Goal: Transaction & Acquisition: Purchase product/service

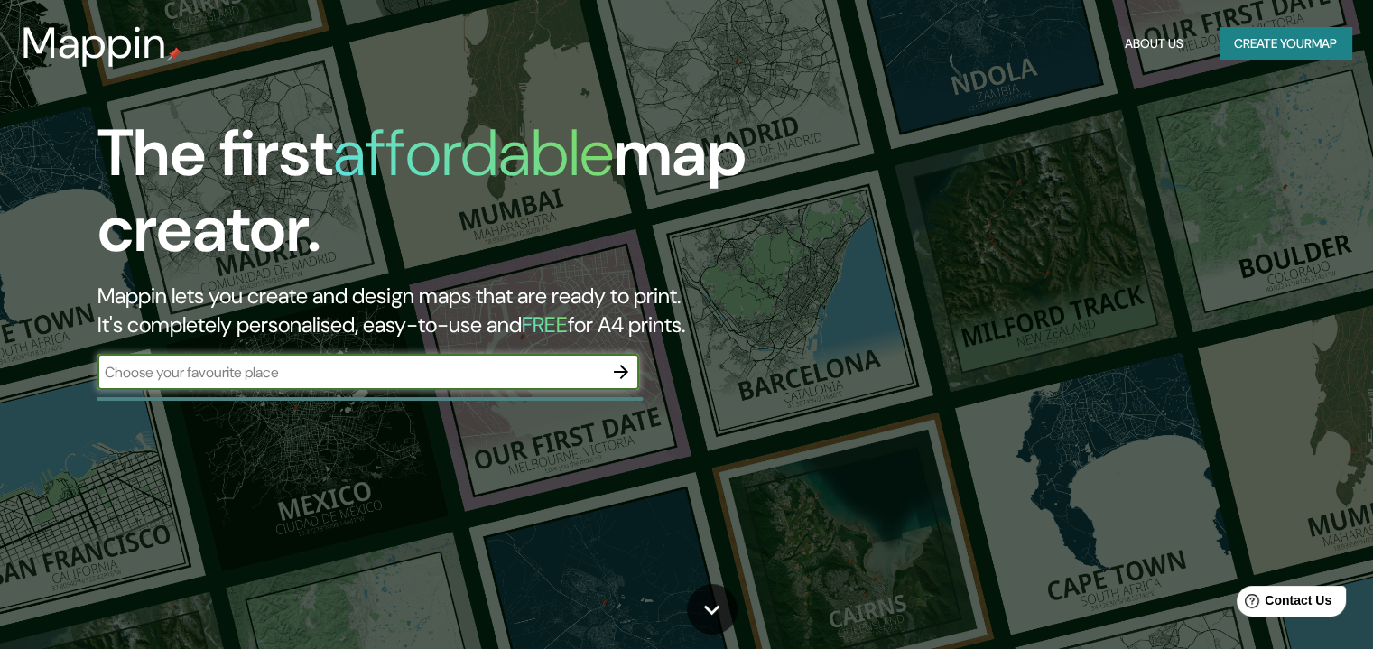
click at [398, 380] on input "text" at bounding box center [351, 372] width 506 height 21
click at [326, 386] on div "​" at bounding box center [369, 372] width 542 height 36
type input "UDEM"
click at [625, 377] on icon "button" at bounding box center [621, 372] width 22 height 22
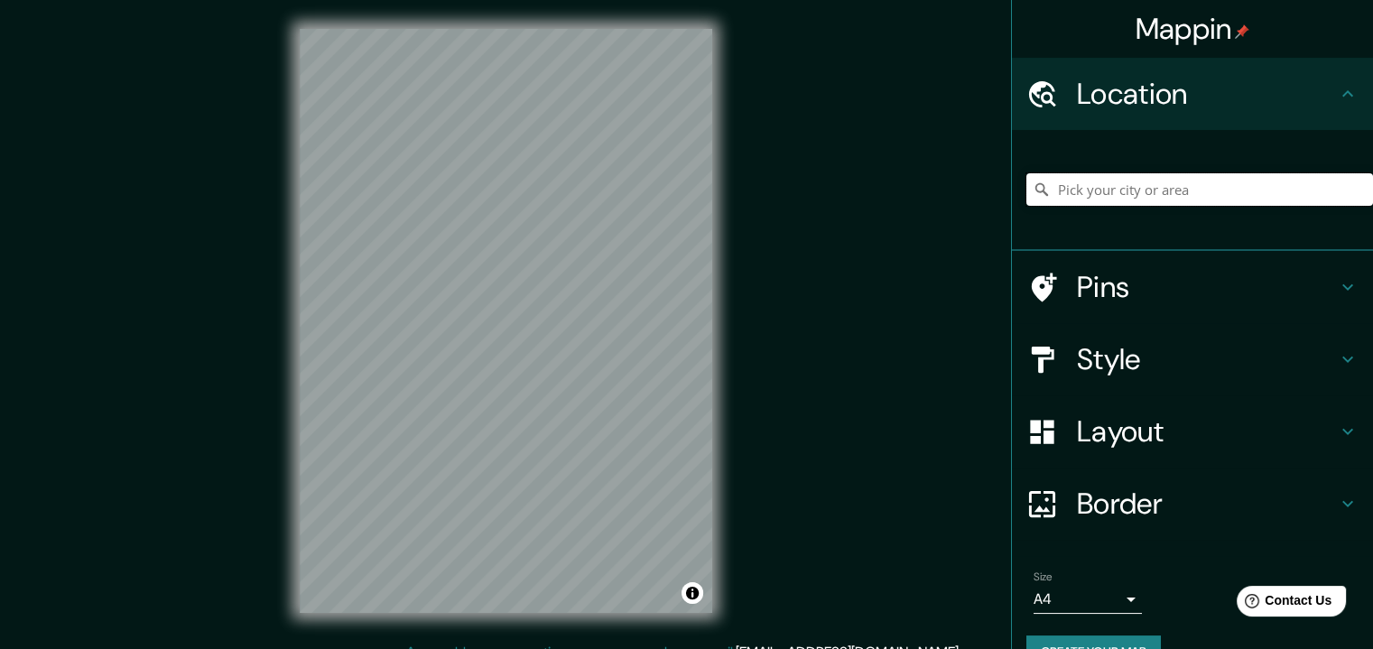
click at [1176, 191] on input "Pick your city or area" at bounding box center [1200, 189] width 347 height 33
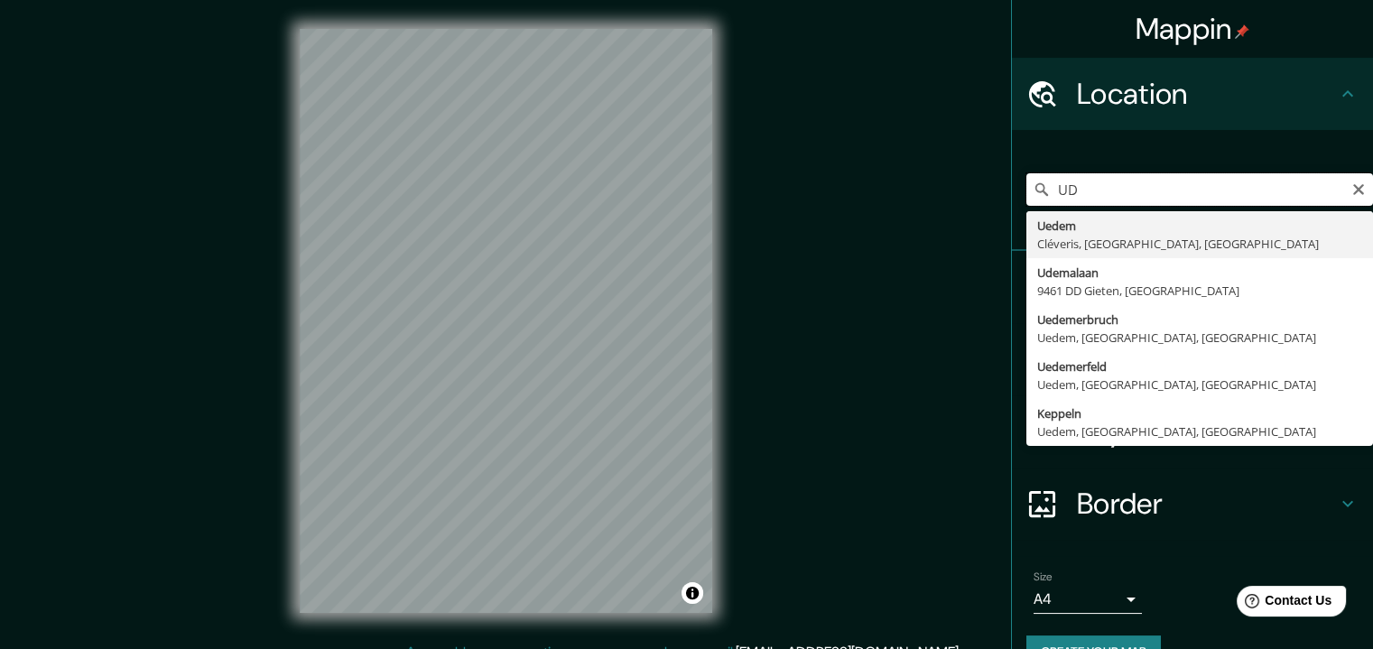
type input "U"
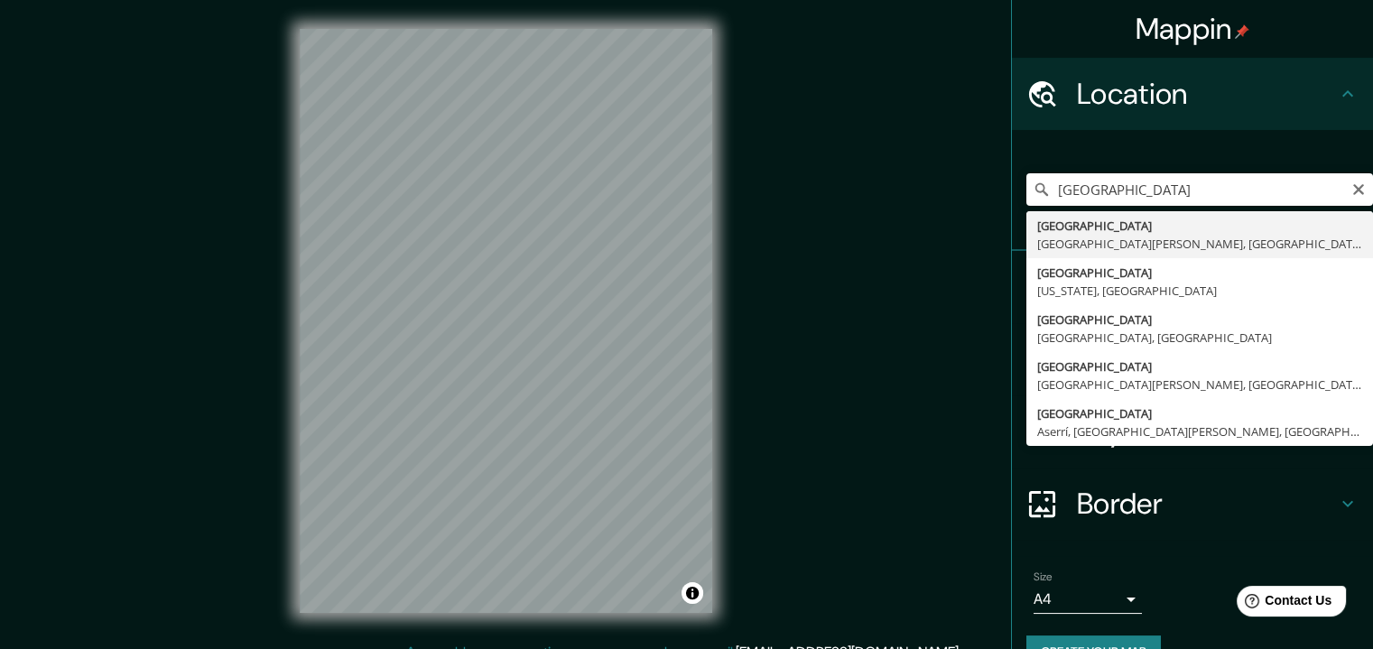
type input "[GEOGRAPHIC_DATA], [GEOGRAPHIC_DATA][PERSON_NAME], [GEOGRAPHIC_DATA]"
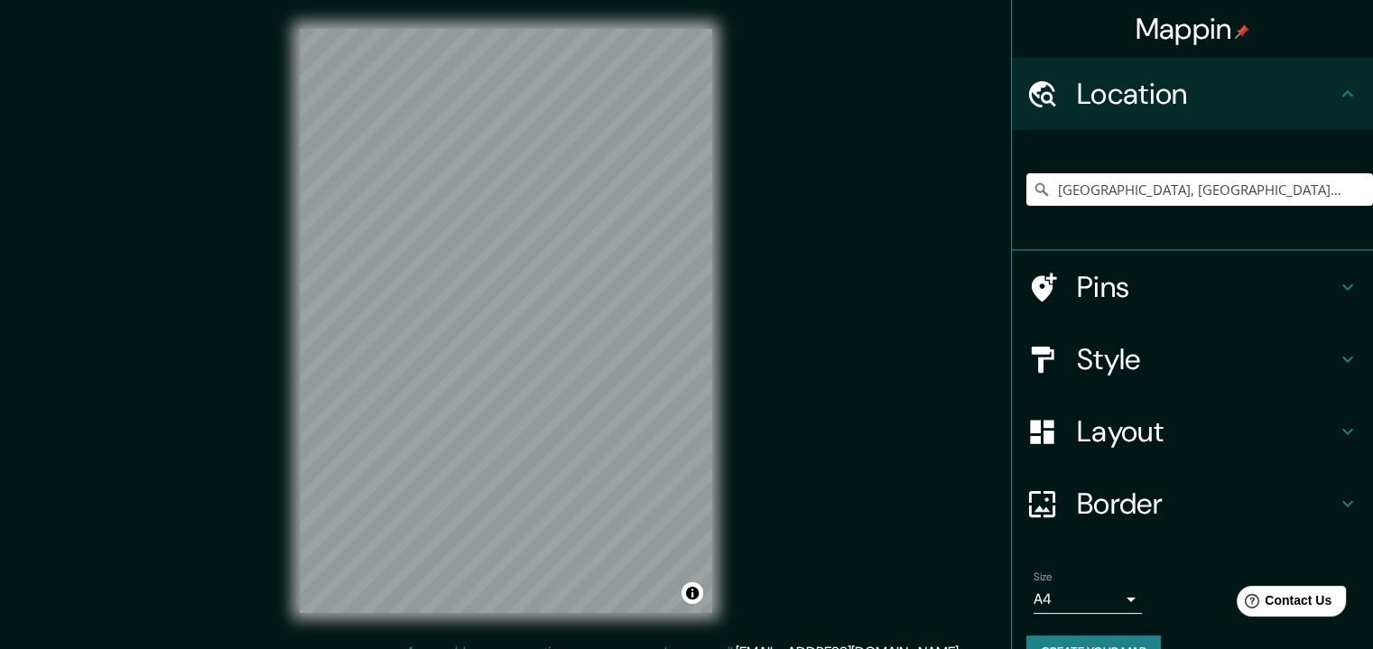
click at [803, 316] on div "Mappin Location [GEOGRAPHIC_DATA], [GEOGRAPHIC_DATA][PERSON_NAME], [GEOGRAPHIC_…" at bounding box center [686, 335] width 1373 height 671
click at [1101, 342] on h4 "Style" at bounding box center [1207, 359] width 260 height 36
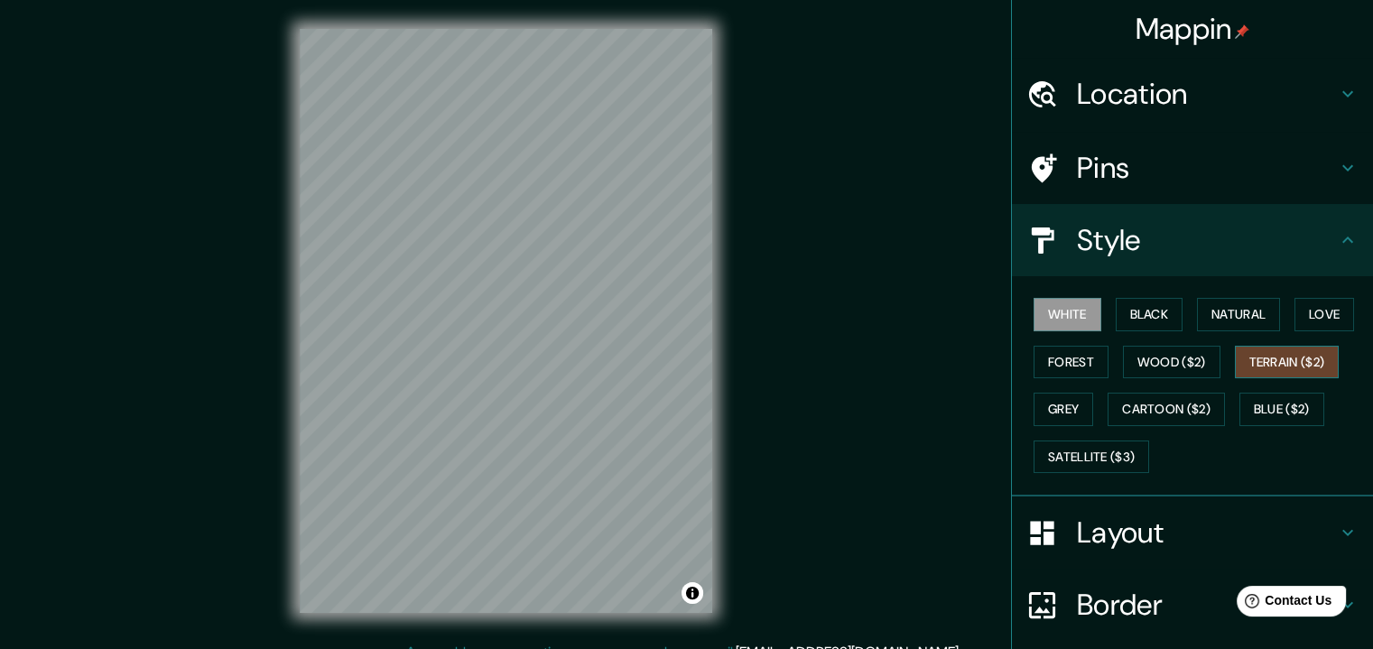
click at [1279, 373] on button "Terrain ($2)" at bounding box center [1287, 362] width 105 height 33
click at [1037, 399] on button "Grey" at bounding box center [1064, 409] width 60 height 33
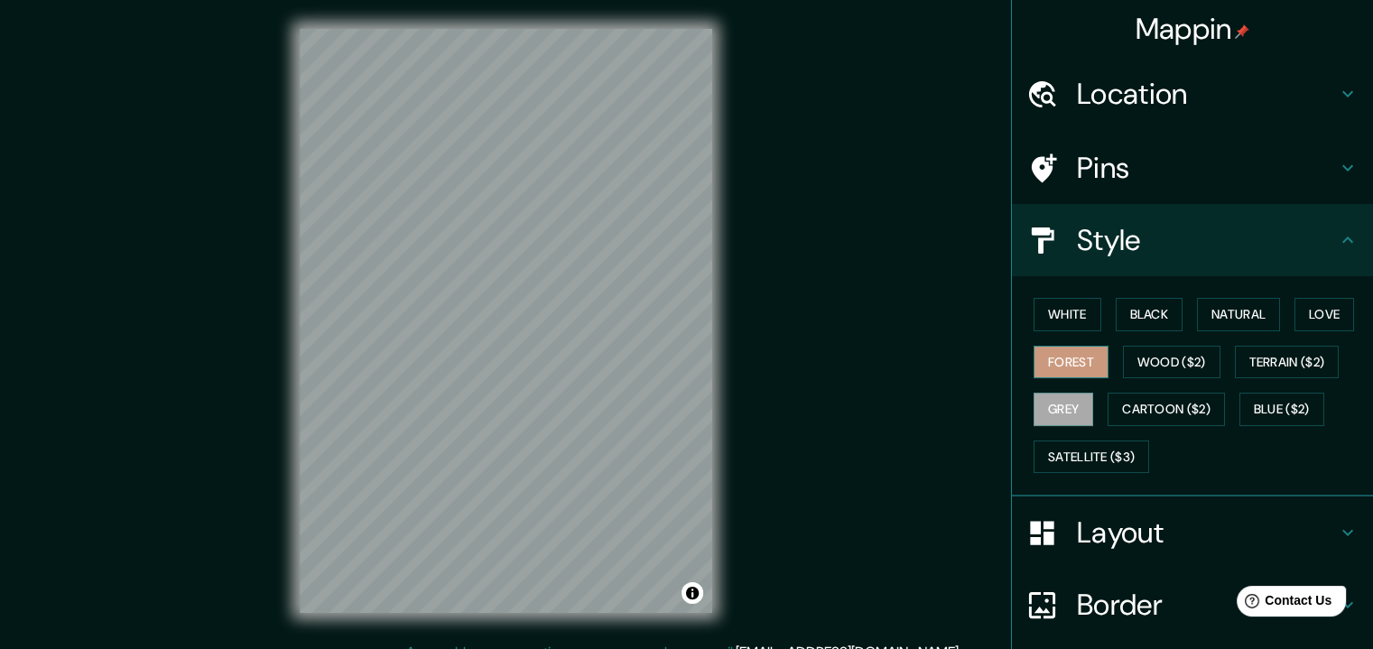
click at [1057, 371] on button "Forest" at bounding box center [1071, 362] width 75 height 33
click at [1286, 367] on button "Terrain ($2)" at bounding box center [1287, 362] width 105 height 33
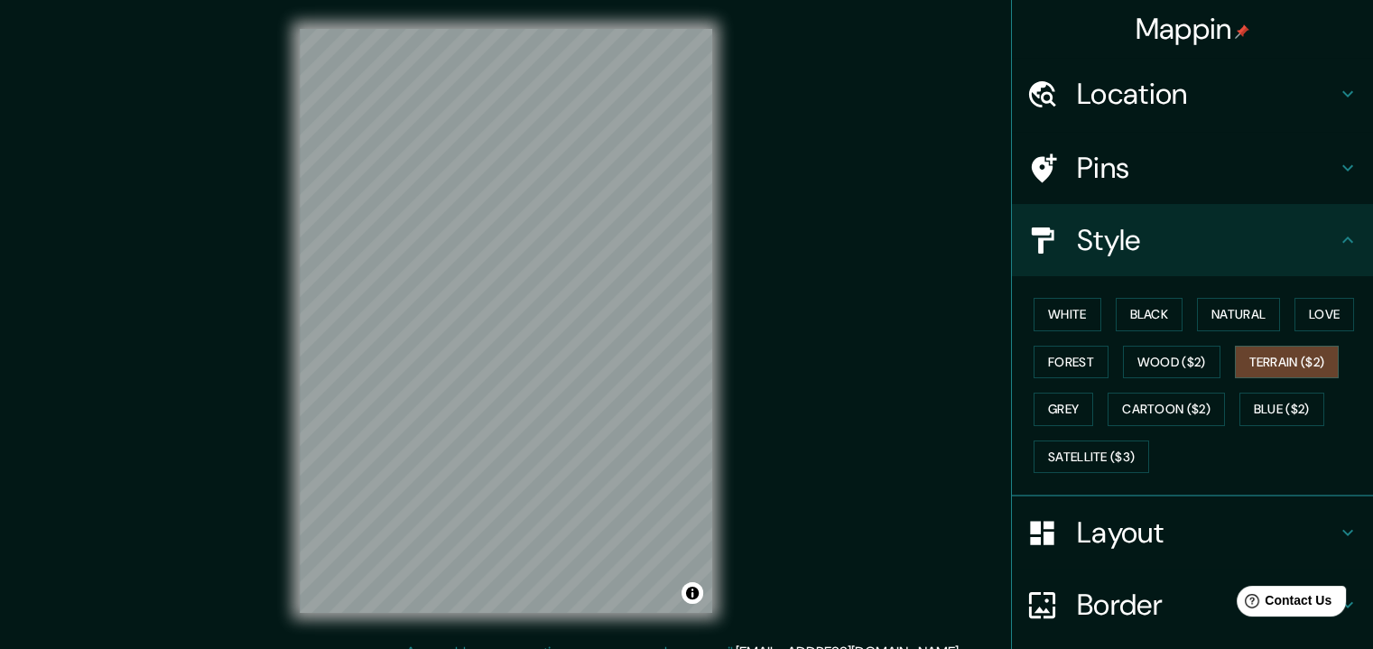
click at [822, 228] on div "Mappin Location [GEOGRAPHIC_DATA], [GEOGRAPHIC_DATA][PERSON_NAME], [GEOGRAPHIC_…" at bounding box center [686, 335] width 1373 height 671
click at [1087, 458] on button "Satellite ($3)" at bounding box center [1092, 457] width 116 height 33
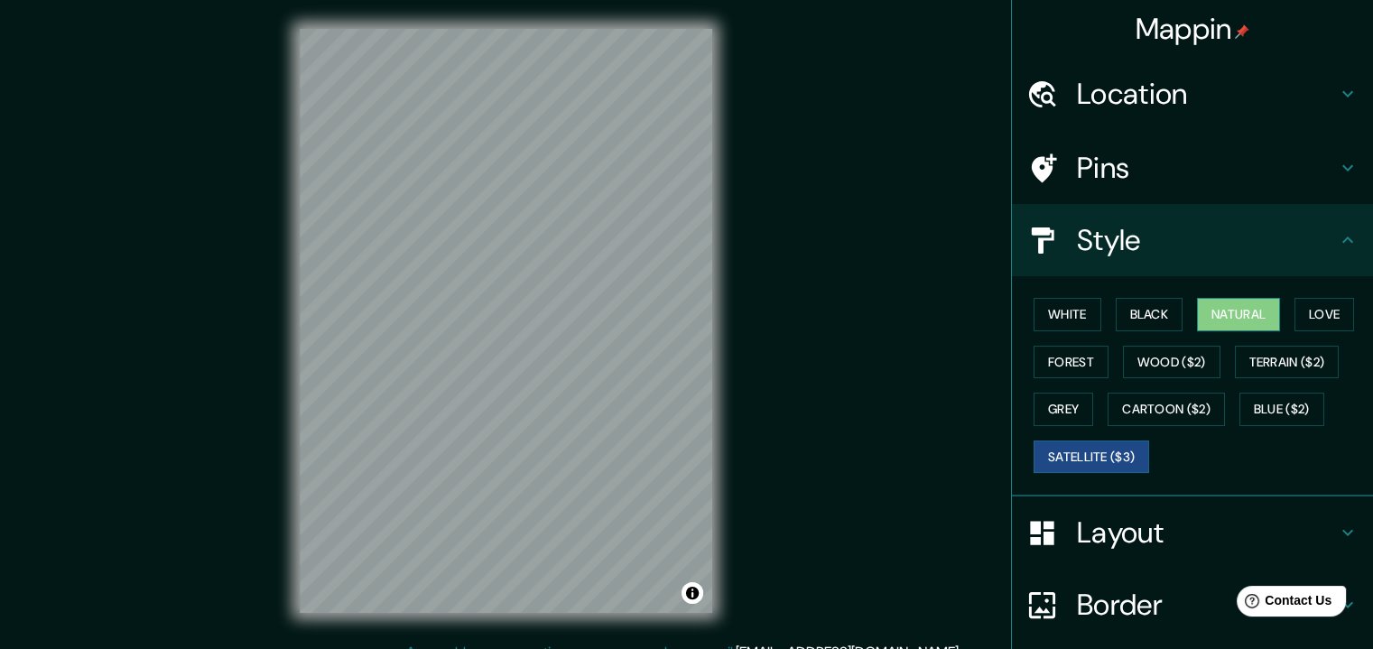
click at [1233, 324] on button "Natural" at bounding box center [1238, 314] width 83 height 33
